Goal: Task Accomplishment & Management: Use online tool/utility

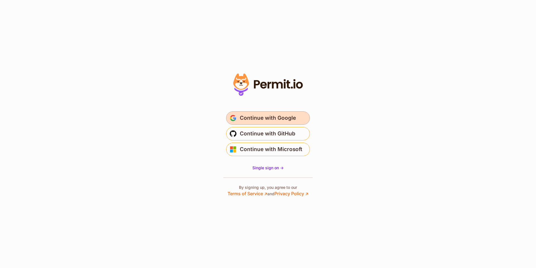
click at [274, 115] on span "Continue with Google" at bounding box center [268, 117] width 56 height 9
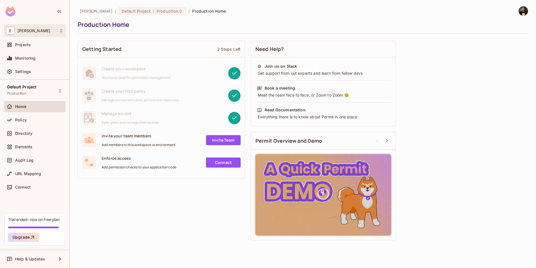
click at [37, 33] on div "E [PERSON_NAME]" at bounding box center [34, 31] width 57 height 8
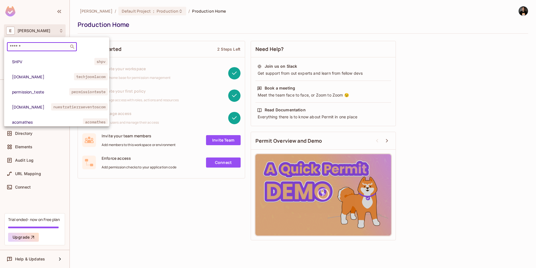
click at [30, 46] on input "text" at bounding box center [38, 47] width 59 height 6
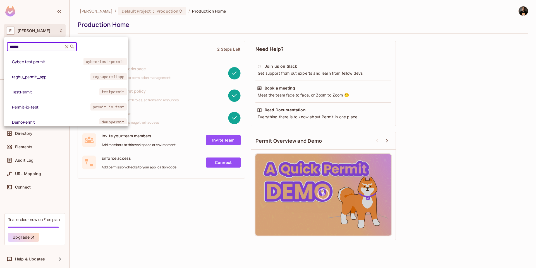
type input "**********"
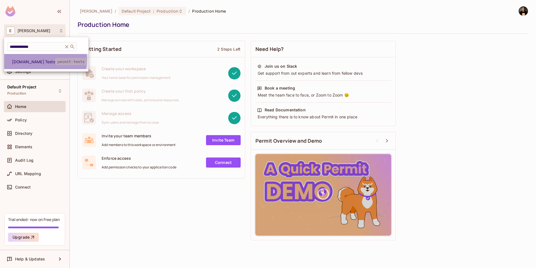
click at [41, 60] on span "[DOMAIN_NAME] Tests" at bounding box center [33, 61] width 43 height 5
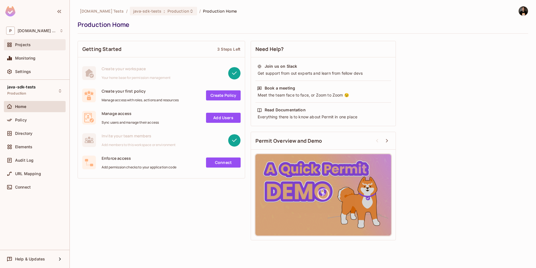
click at [29, 44] on span "Projects" at bounding box center [23, 44] width 16 height 4
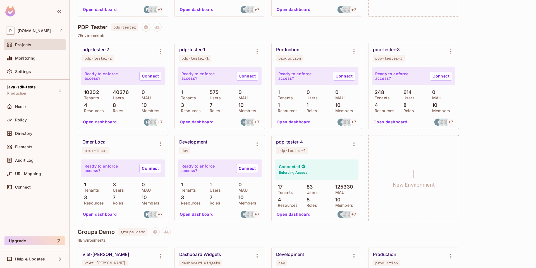
scroll to position [374, 0]
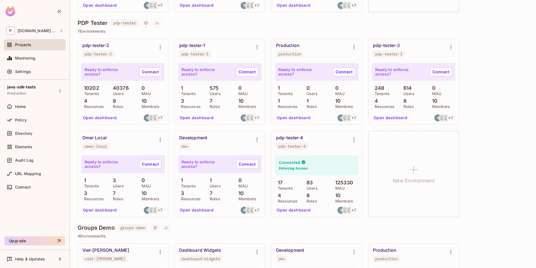
click at [305, 210] on button "Open dashboard" at bounding box center [294, 209] width 39 height 9
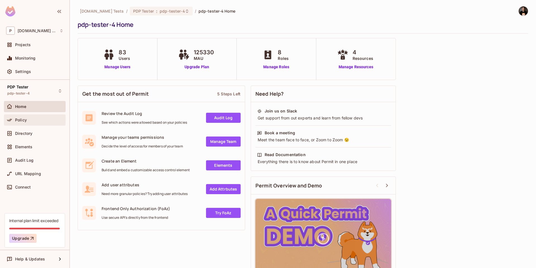
click at [32, 118] on div "Policy" at bounding box center [39, 120] width 48 height 4
